Goal: Task Accomplishment & Management: Complete application form

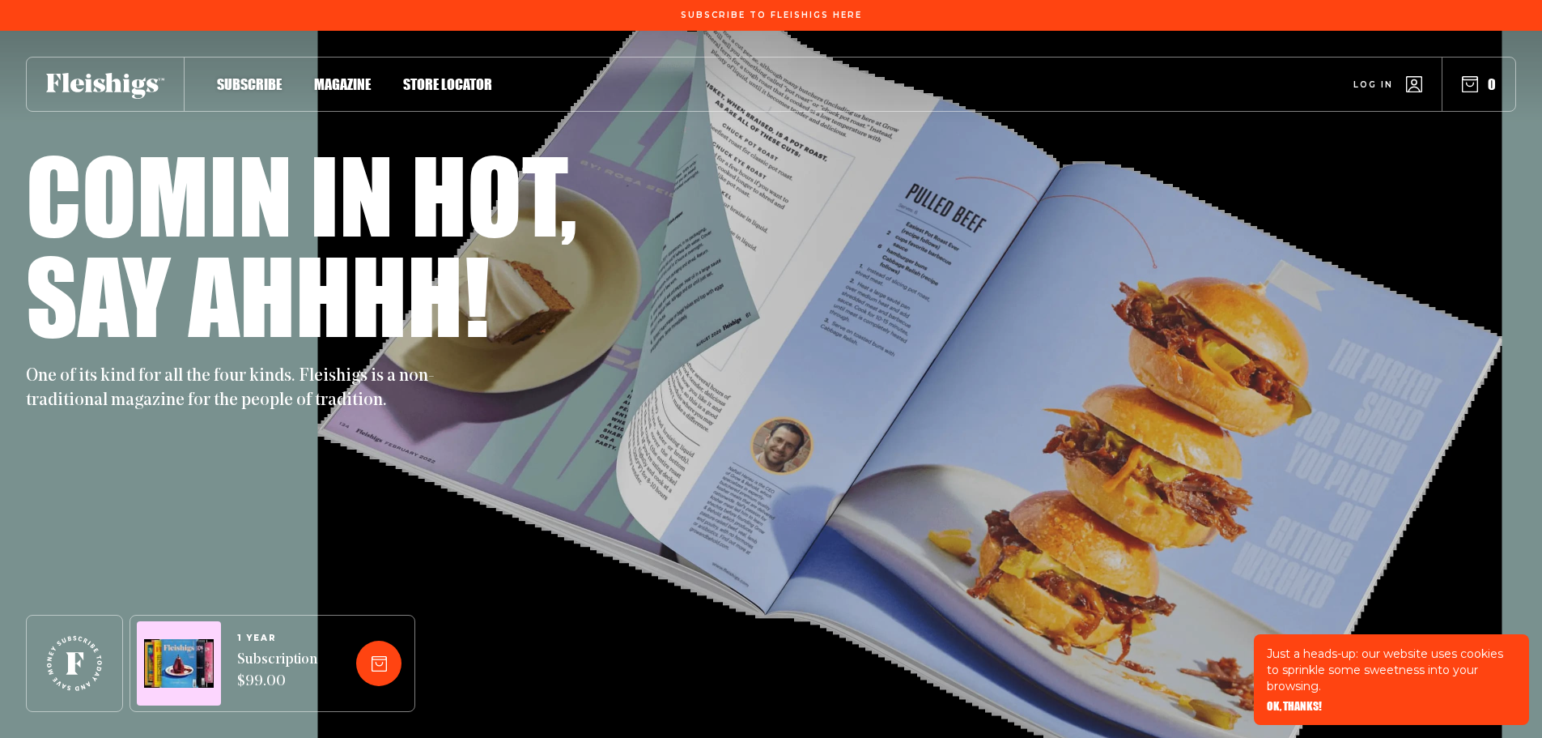
click at [1381, 79] on span "Log in" at bounding box center [1374, 72] width 40 height 12
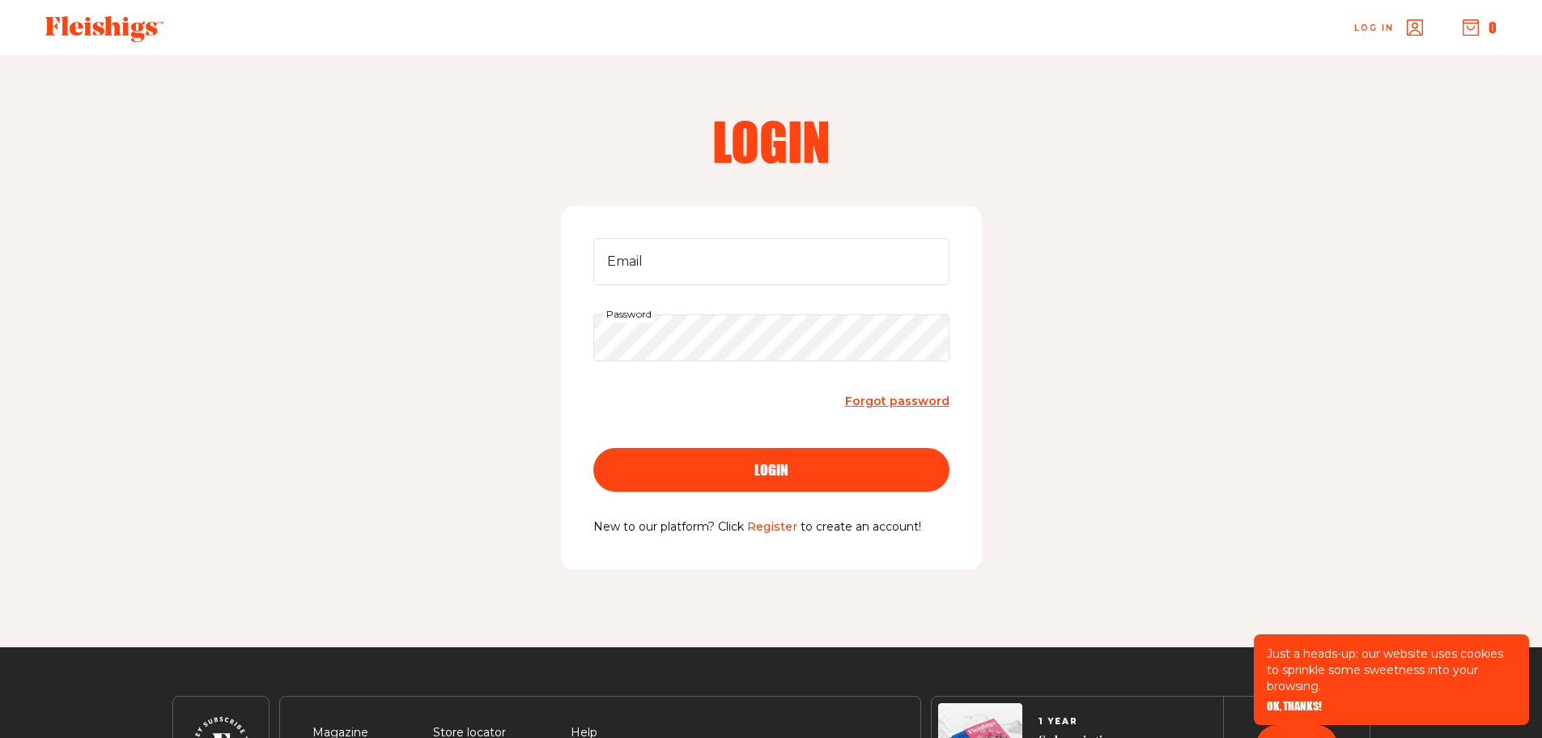
click at [772, 531] on link "Register" at bounding box center [772, 526] width 50 height 15
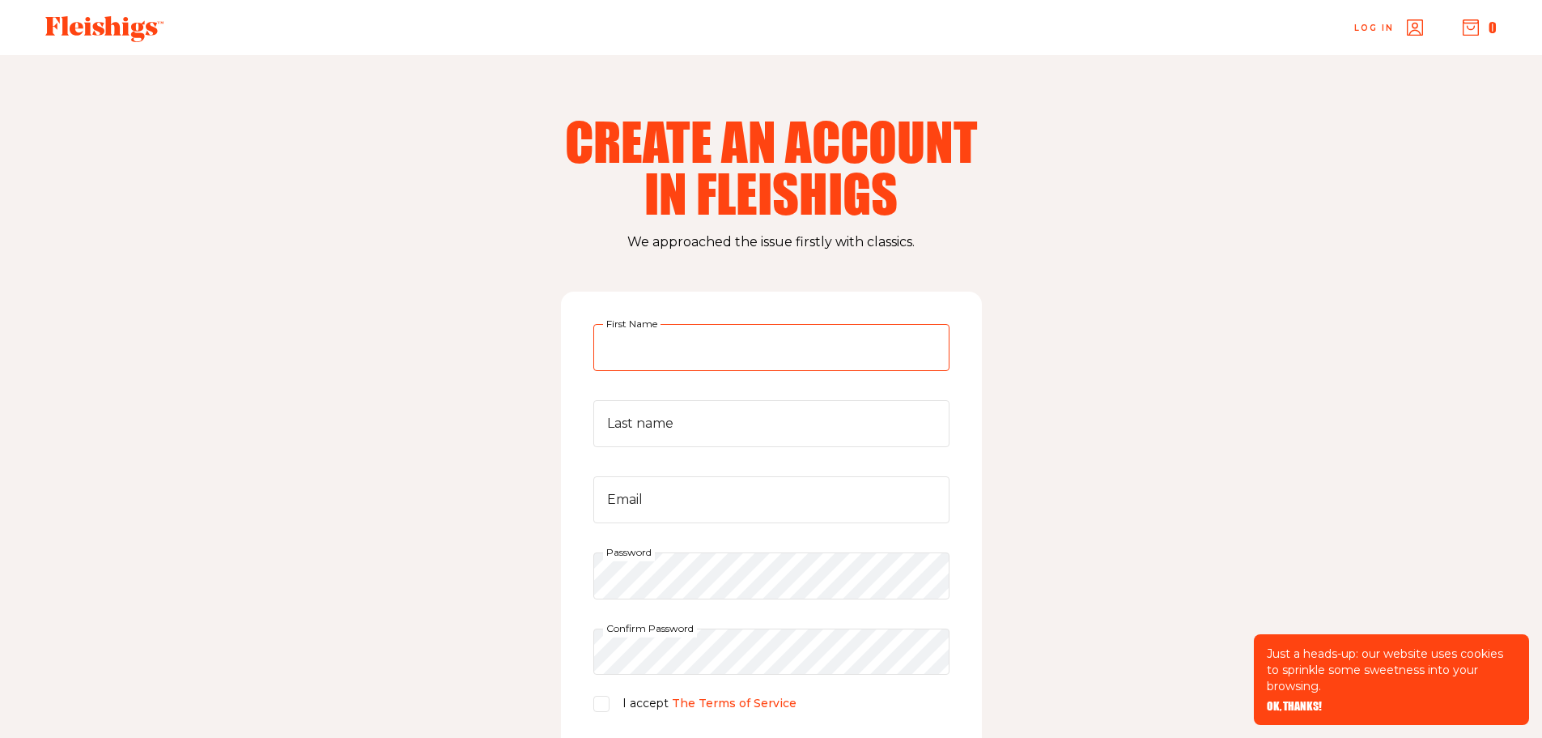
click at [662, 344] on input "First Name" at bounding box center [771, 347] width 356 height 47
type input "Debra"
type input "Samuels"
type input "samfam5plus@gmail.com"
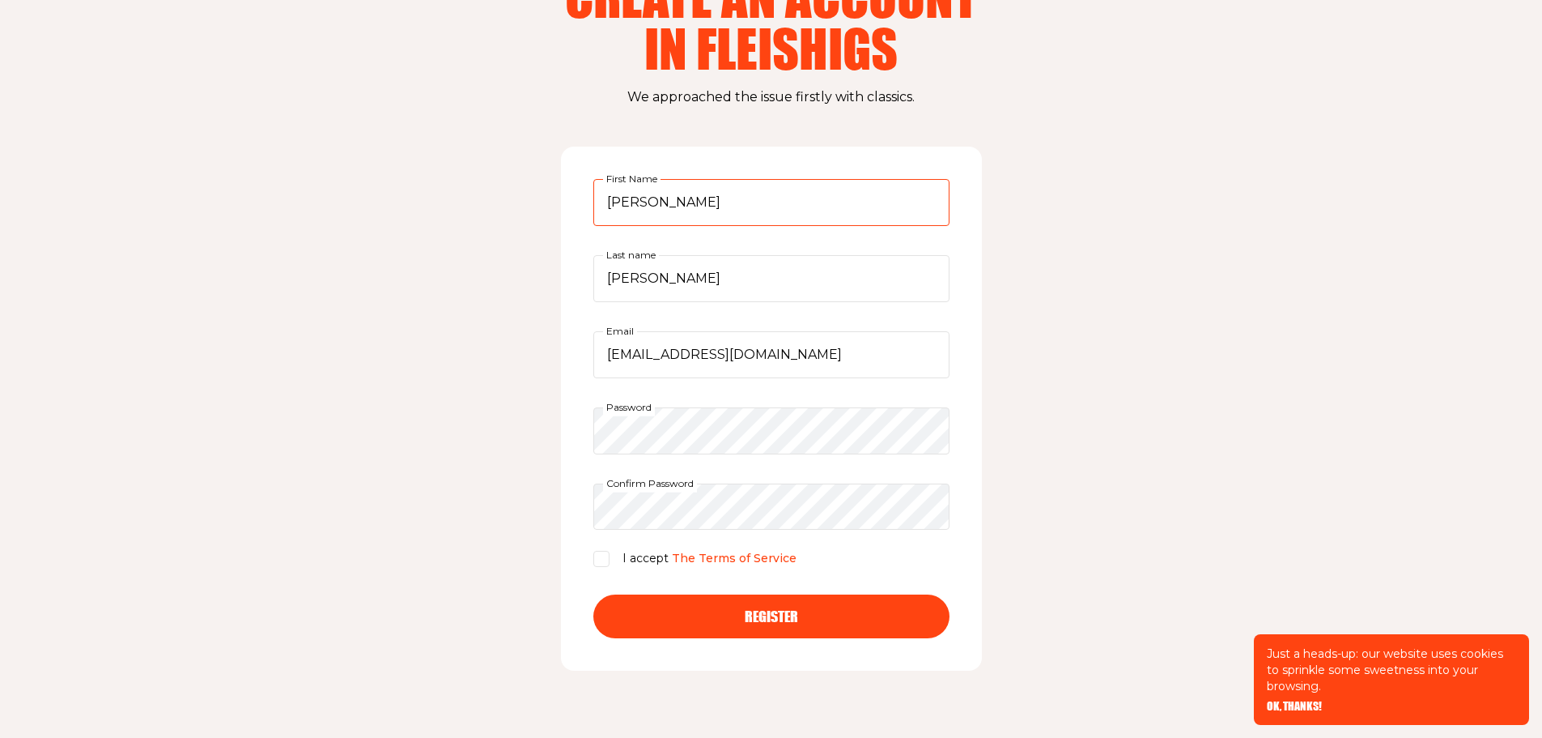
scroll to position [162, 0]
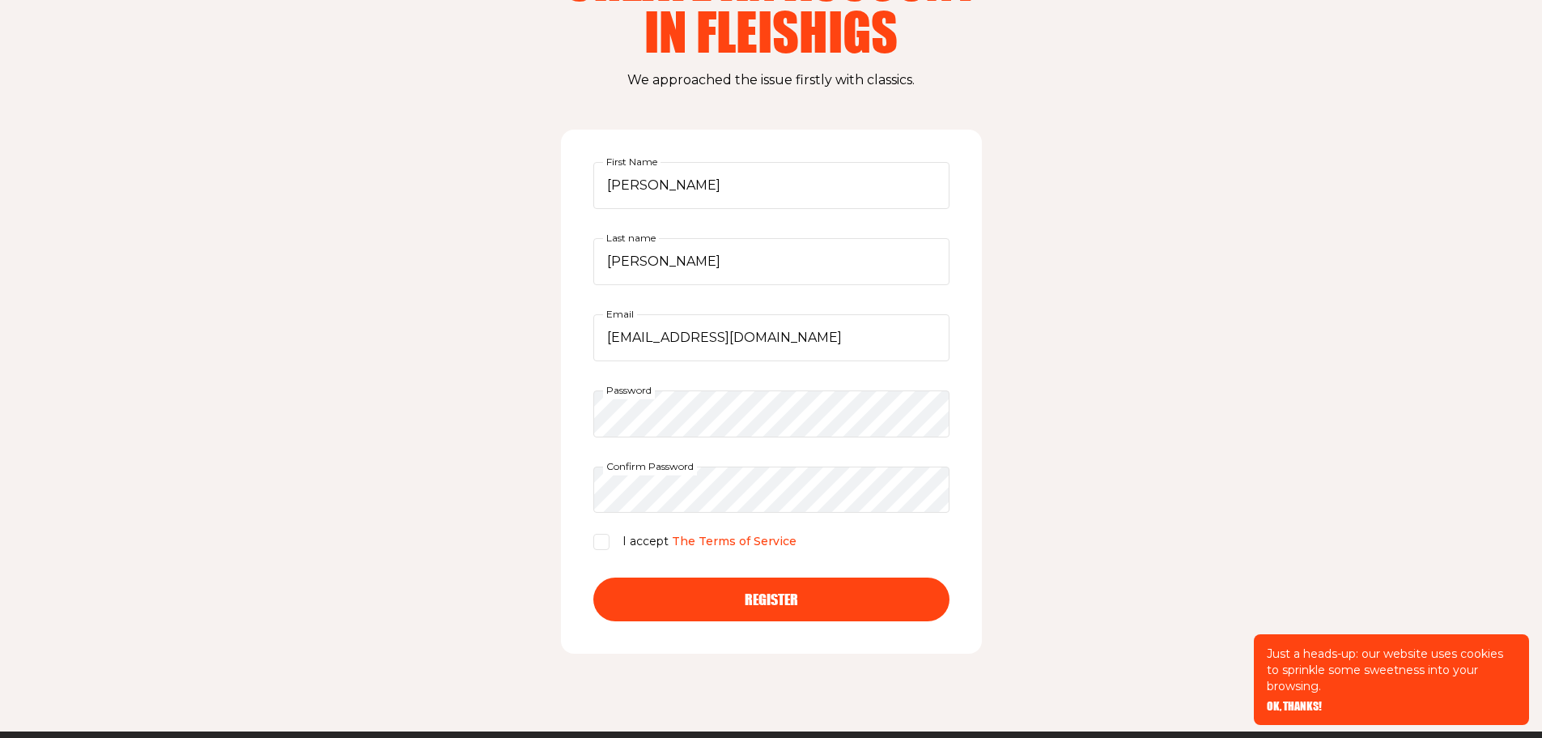
click at [604, 542] on input "I accept The Terms of Service" at bounding box center [601, 542] width 16 height 16
checkbox input "true"
click at [819, 610] on button "Register" at bounding box center [771, 599] width 356 height 44
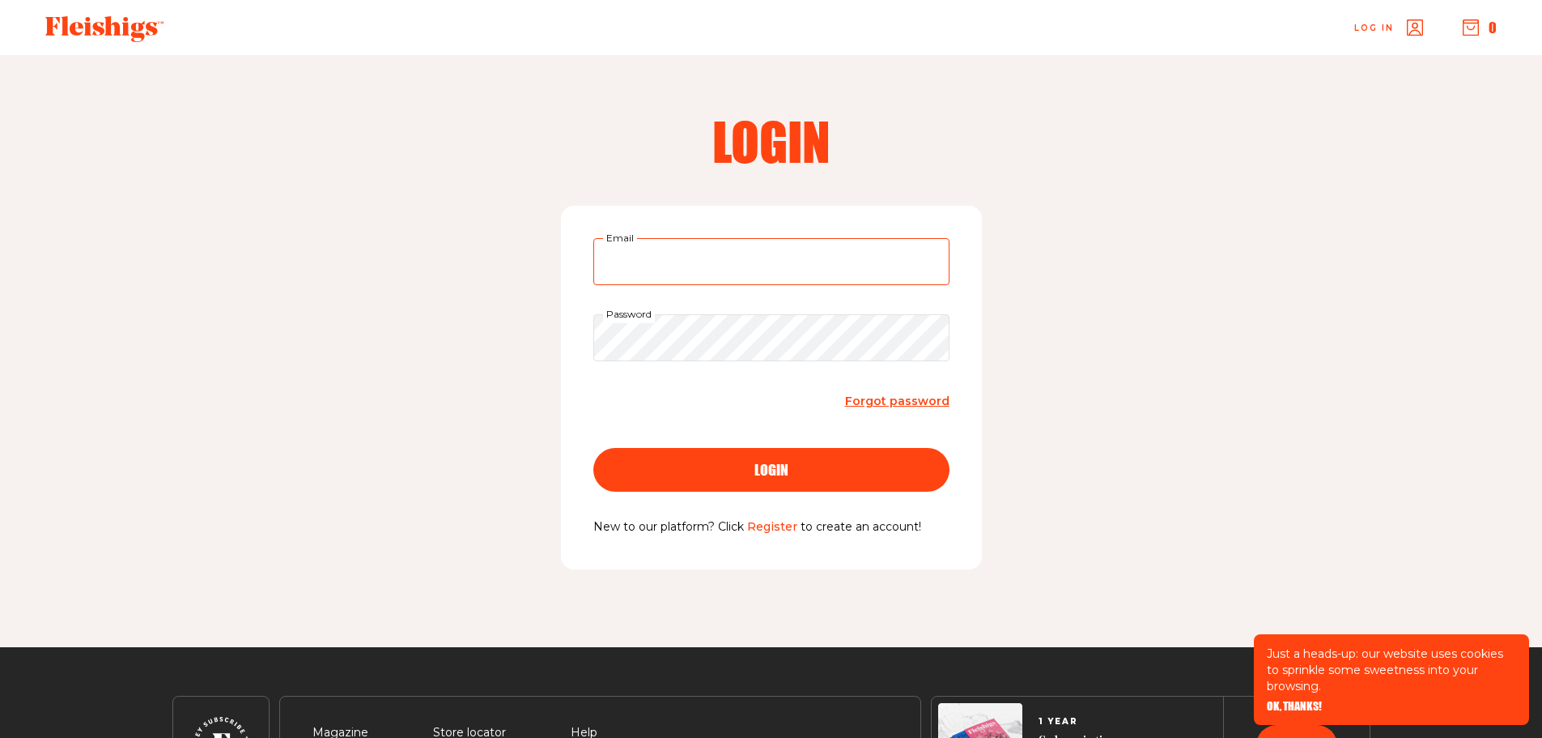
click at [614, 255] on input "Email" at bounding box center [771, 261] width 356 height 47
type input "samfam5plus@gmail.com"
click at [772, 462] on span "login" at bounding box center [772, 455] width 34 height 15
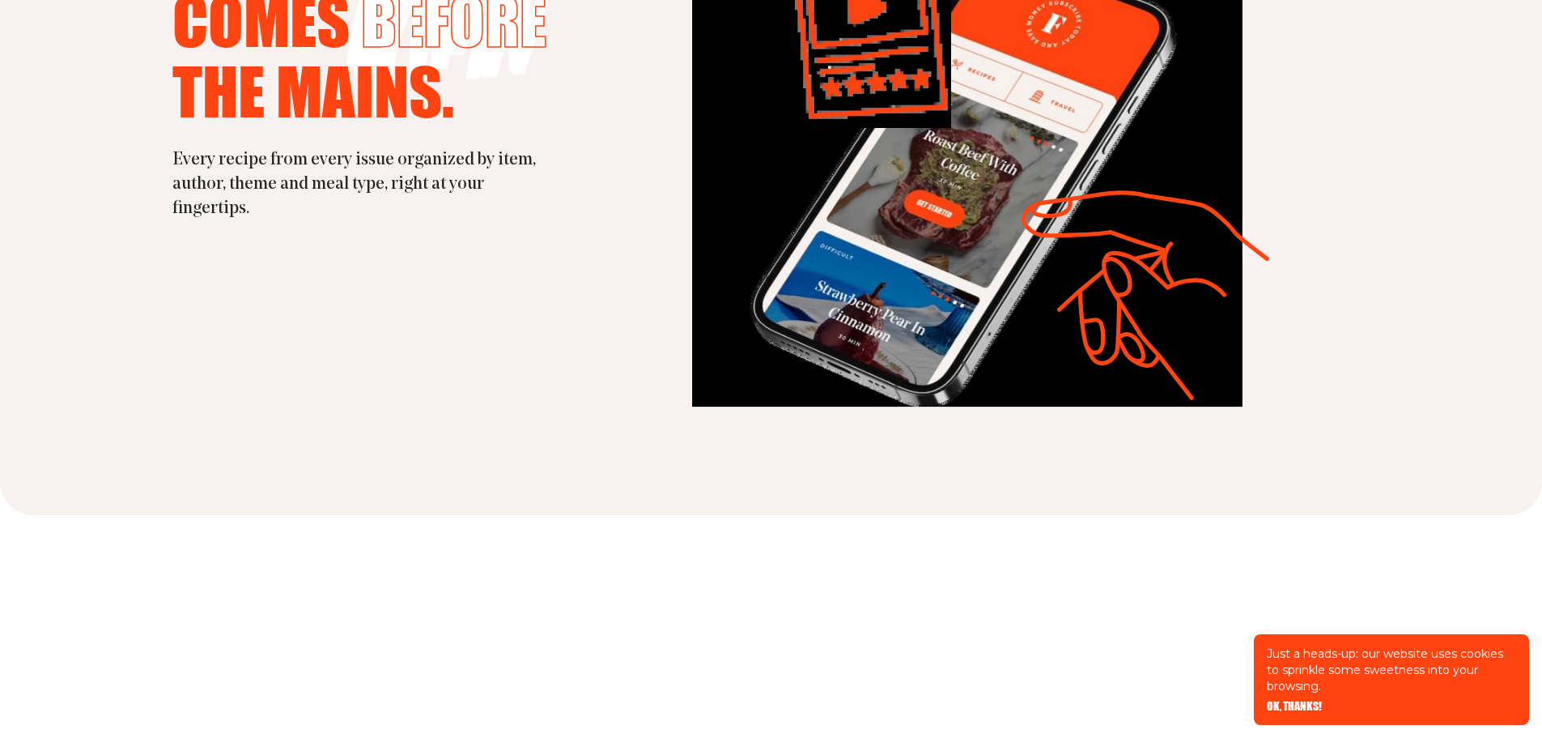
scroll to position [4615, 0]
